Goal: Information Seeking & Learning: Understand process/instructions

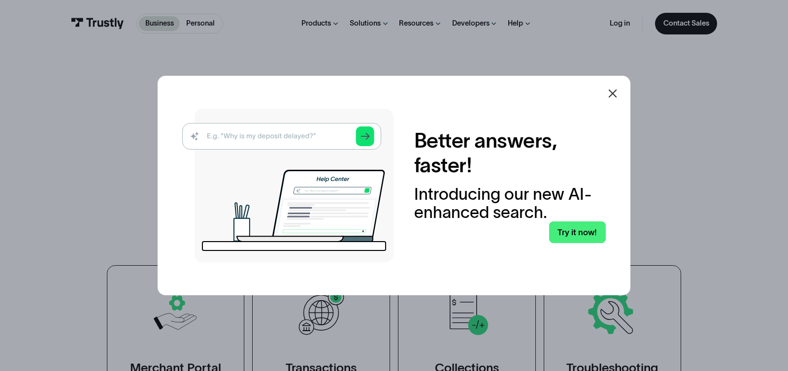
click at [567, 234] on link "Try it now!" at bounding box center [577, 233] width 57 height 22
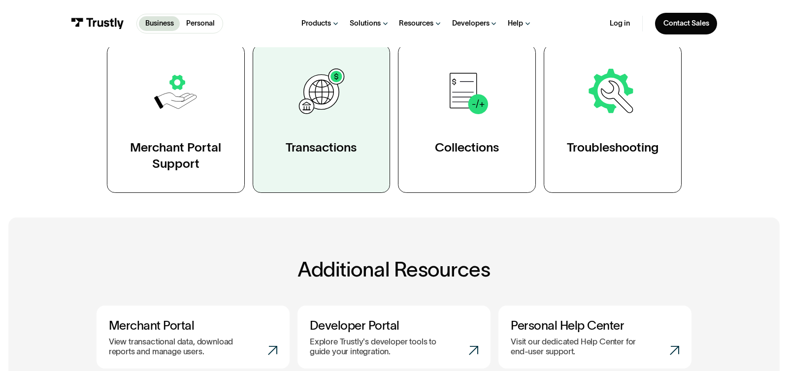
scroll to position [204, 0]
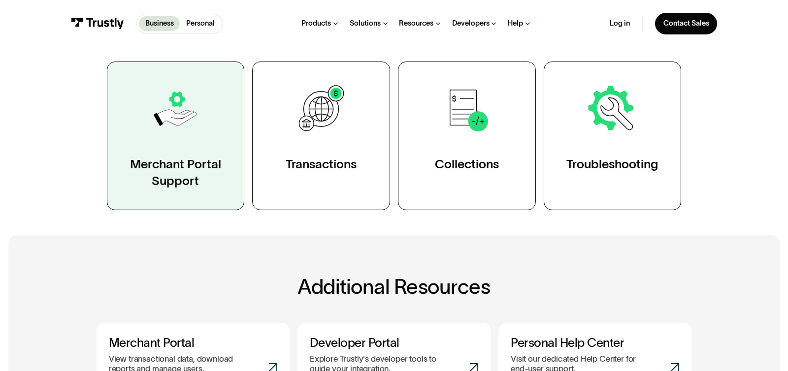
click at [183, 185] on div "Merchant Portal Support" at bounding box center [176, 172] width 96 height 33
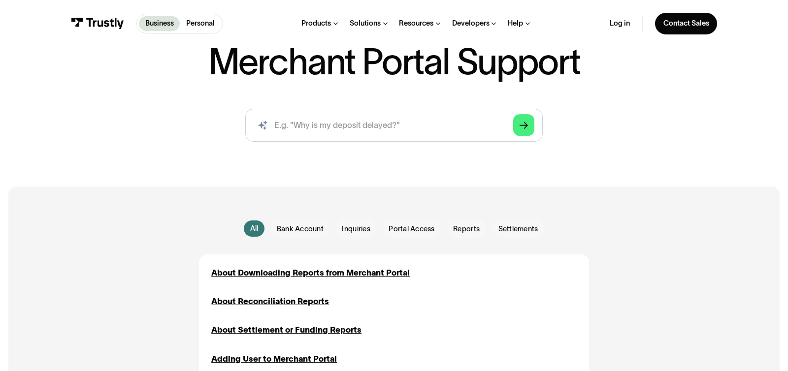
scroll to position [272, 0]
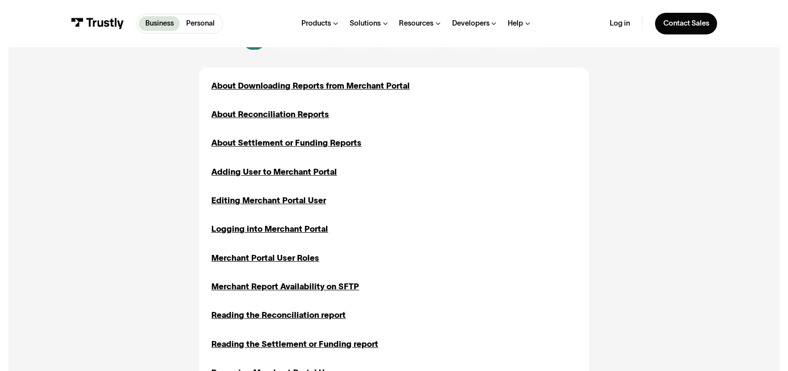
click at [319, 92] on div "About Downloading Reports from Merchant Portal Reports About Reconciliation Rep…" at bounding box center [393, 258] width 365 height 357
click at [622, 26] on link "Log in" at bounding box center [620, 23] width 20 height 9
